Goal: Transaction & Acquisition: Book appointment/travel/reservation

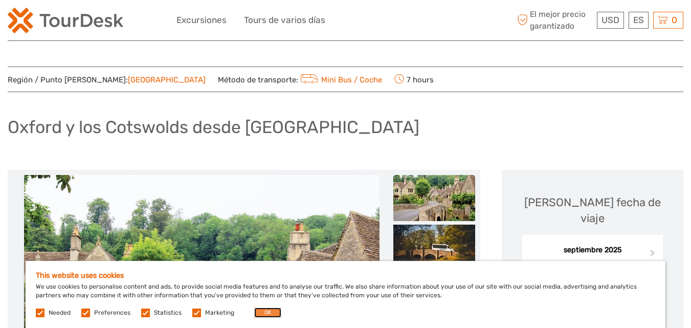
click at [261, 314] on button "OK" at bounding box center [267, 312] width 27 height 10
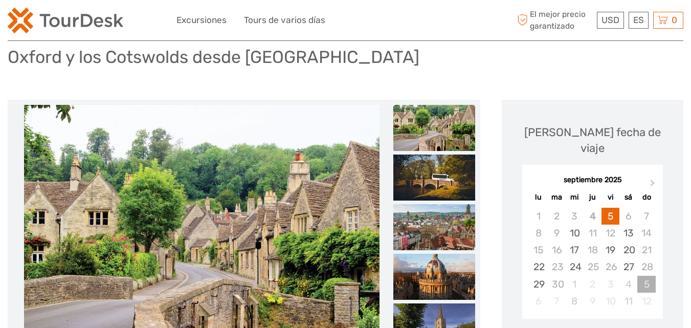
scroll to position [102, 0]
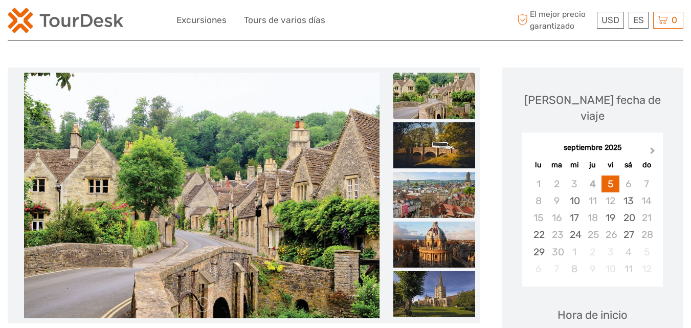
click at [648, 145] on button "Next Month" at bounding box center [654, 153] width 16 height 16
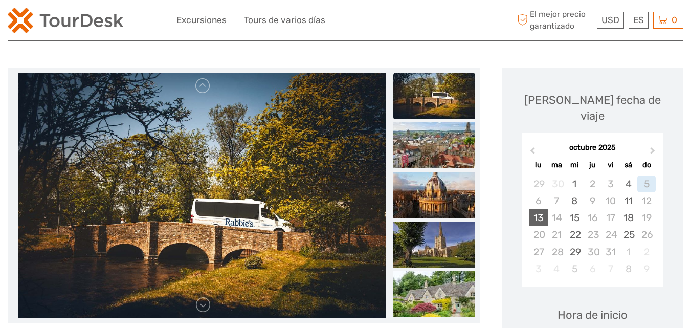
click at [536, 209] on div "13" at bounding box center [539, 217] width 18 height 17
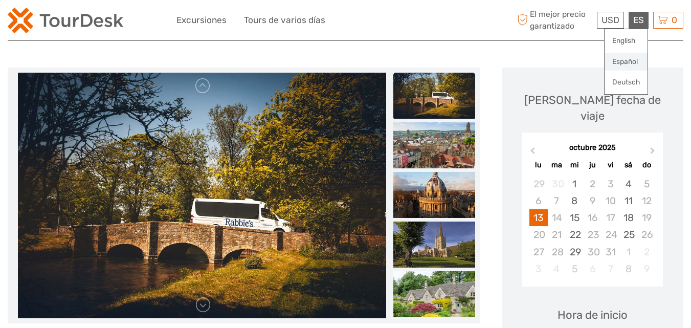
click at [622, 63] on link "Español" at bounding box center [626, 62] width 43 height 18
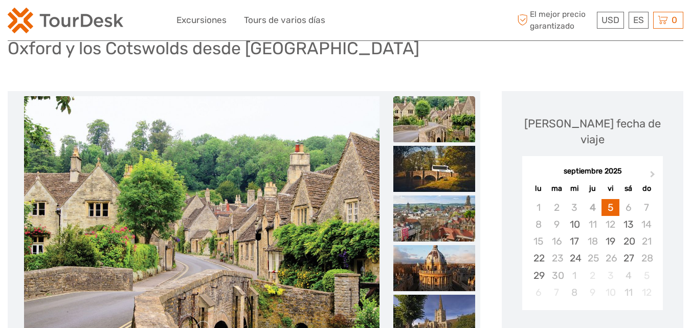
scroll to position [102, 0]
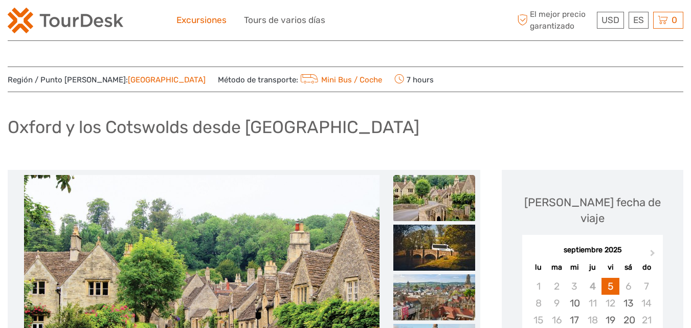
click at [215, 20] on link "Excursiones" at bounding box center [202, 20] width 50 height 15
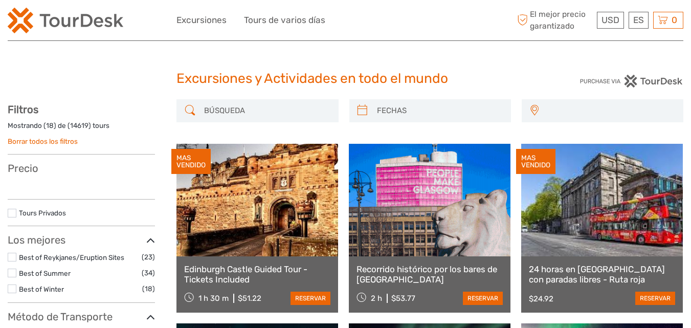
select select
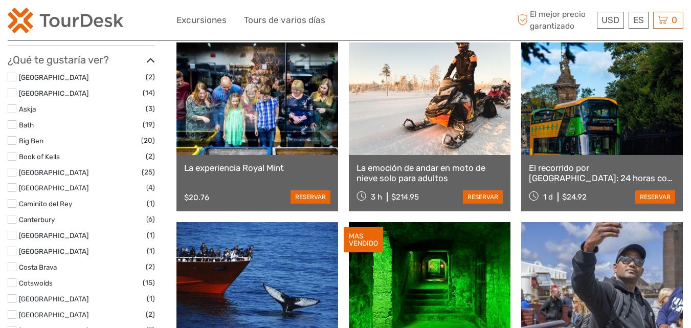
scroll to position [512, 0]
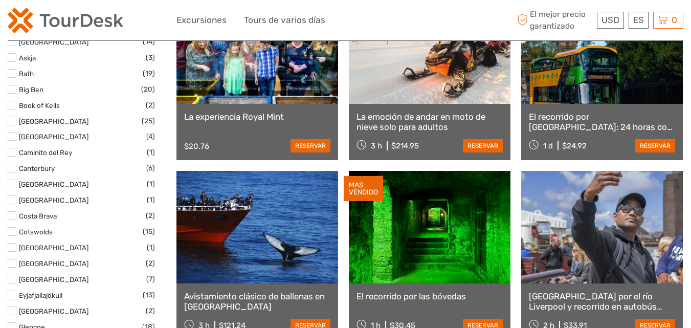
click at [14, 231] on label at bounding box center [12, 231] width 9 height 9
click at [0, 0] on input "checkbox" at bounding box center [0, 0] width 0 height 0
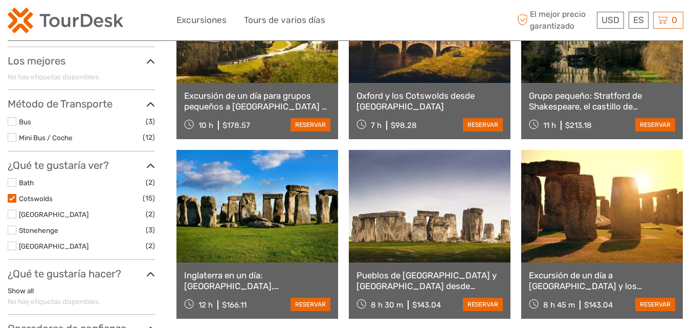
scroll to position [212, 0]
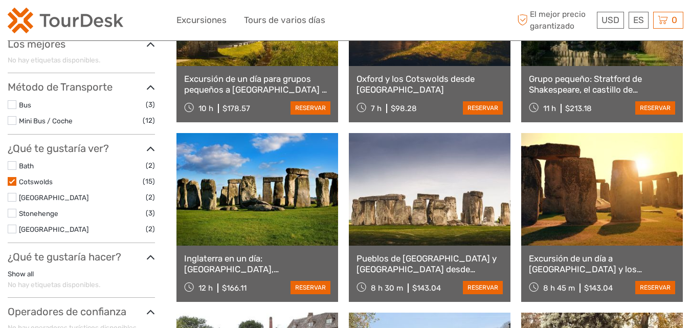
click at [12, 212] on label at bounding box center [12, 213] width 9 height 9
click at [0, 0] on input "checkbox" at bounding box center [0, 0] width 0 height 0
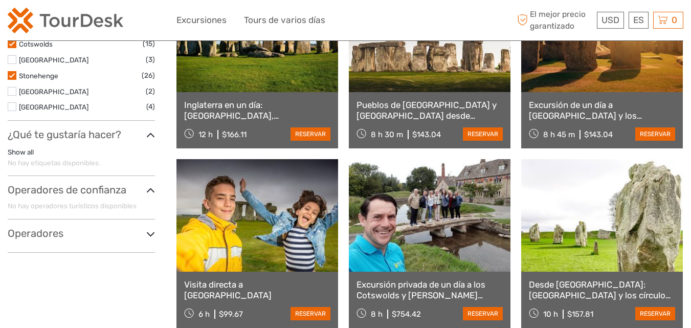
scroll to position [314, 0]
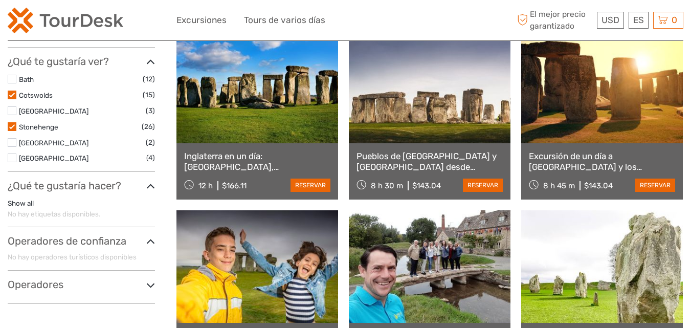
click at [566, 155] on link "Excursión de un día a [GEOGRAPHIC_DATA] y los Cotswolds desde [GEOGRAPHIC_DATA]" at bounding box center [602, 161] width 146 height 21
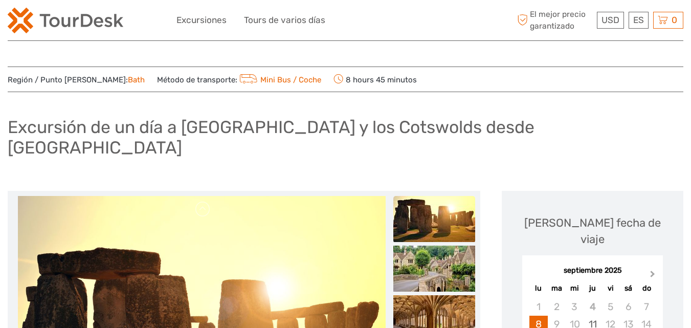
click at [653, 269] on span "Next Month" at bounding box center [653, 276] width 0 height 15
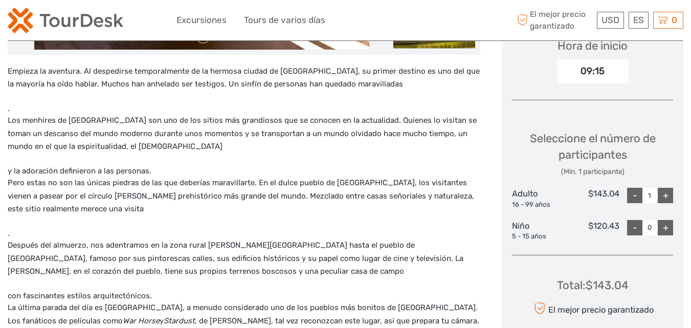
scroll to position [409, 0]
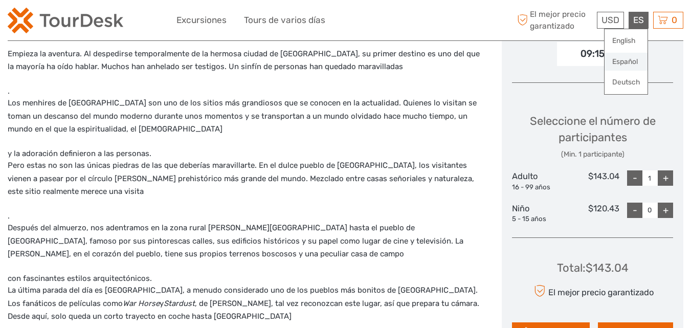
click at [625, 61] on link "Español" at bounding box center [626, 62] width 43 height 18
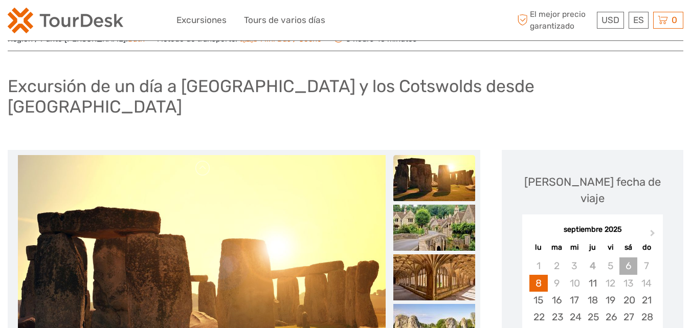
scroll to position [51, 0]
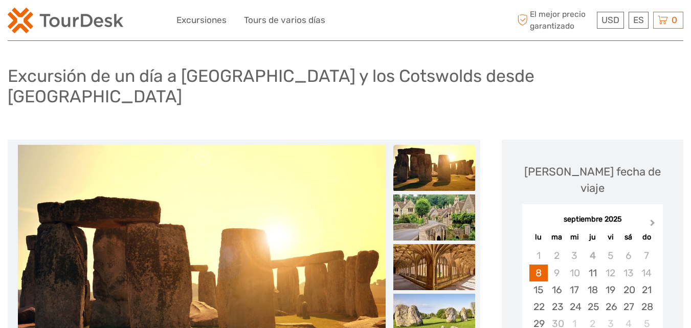
click at [655, 217] on button "Next Month" at bounding box center [654, 225] width 16 height 16
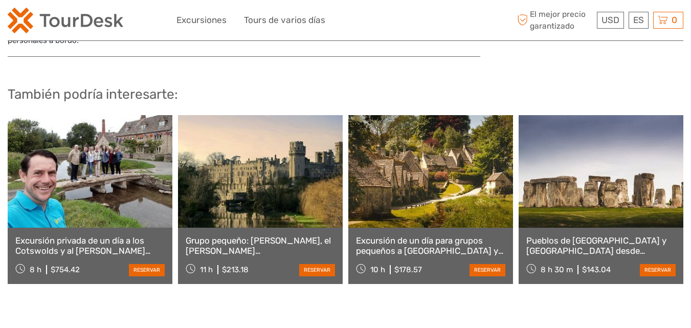
scroll to position [1433, 0]
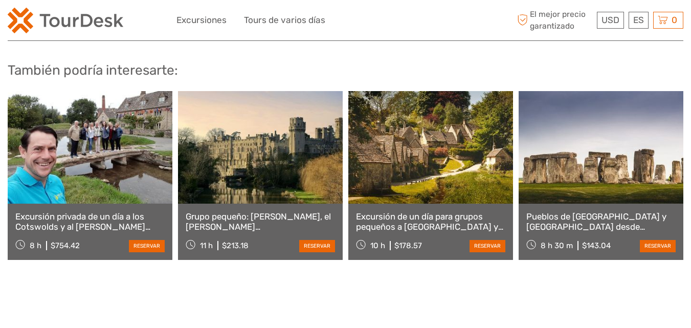
click at [404, 211] on link "Excursión de un día para grupos pequeños a [GEOGRAPHIC_DATA] y los pueblos trad…" at bounding box center [430, 221] width 149 height 21
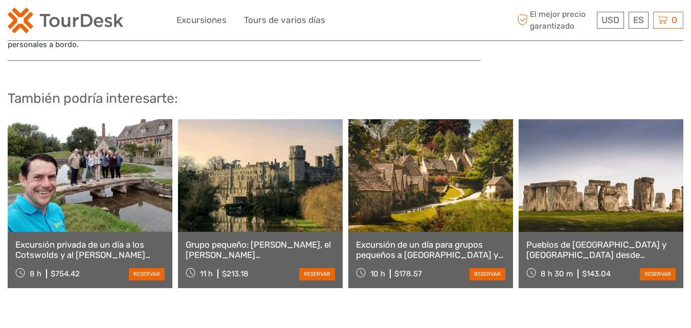
click at [593, 239] on link "Pueblos de [GEOGRAPHIC_DATA] y [GEOGRAPHIC_DATA] desde [GEOGRAPHIC_DATA]" at bounding box center [600, 249] width 149 height 21
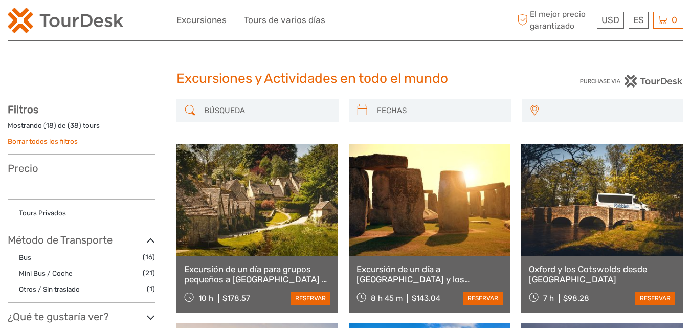
select select
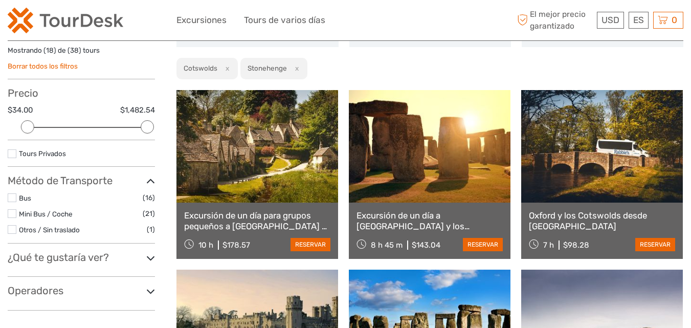
scroll to position [59, 0]
